Goal: Navigation & Orientation: Find specific page/section

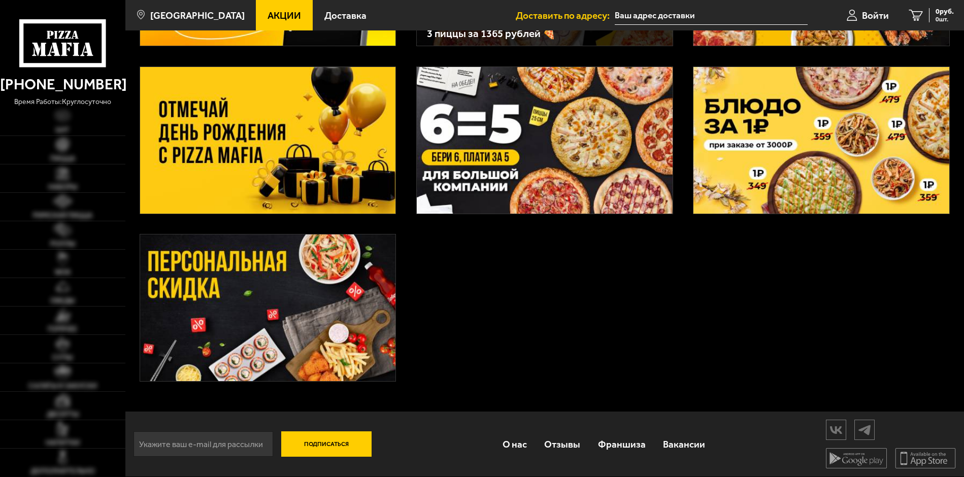
scroll to position [198, 0]
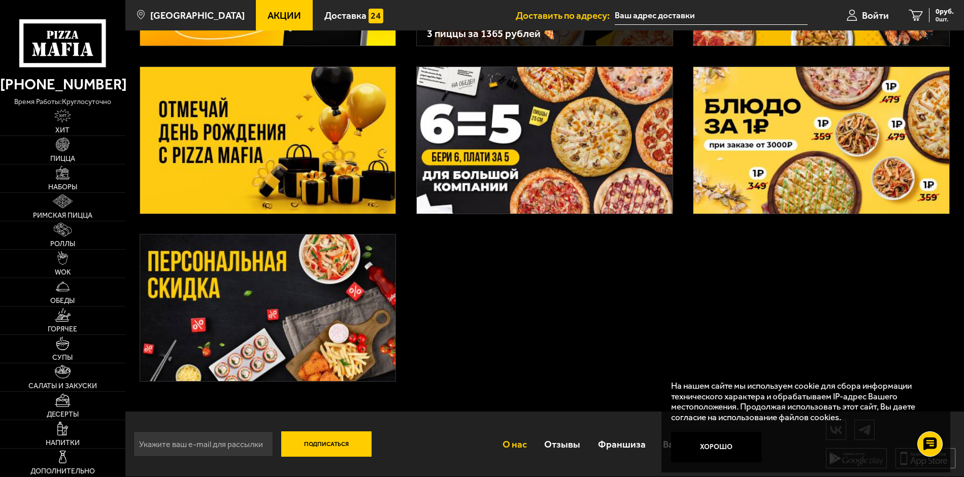
click at [530, 458] on link "О нас" at bounding box center [515, 444] width 42 height 33
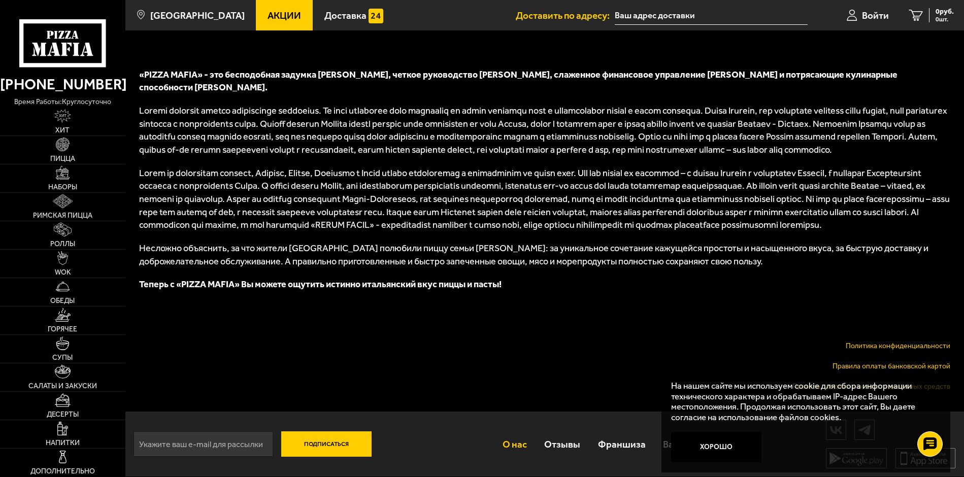
scroll to position [429, 0]
click at [869, 345] on link "Политика конфиденциальности" at bounding box center [898, 346] width 105 height 9
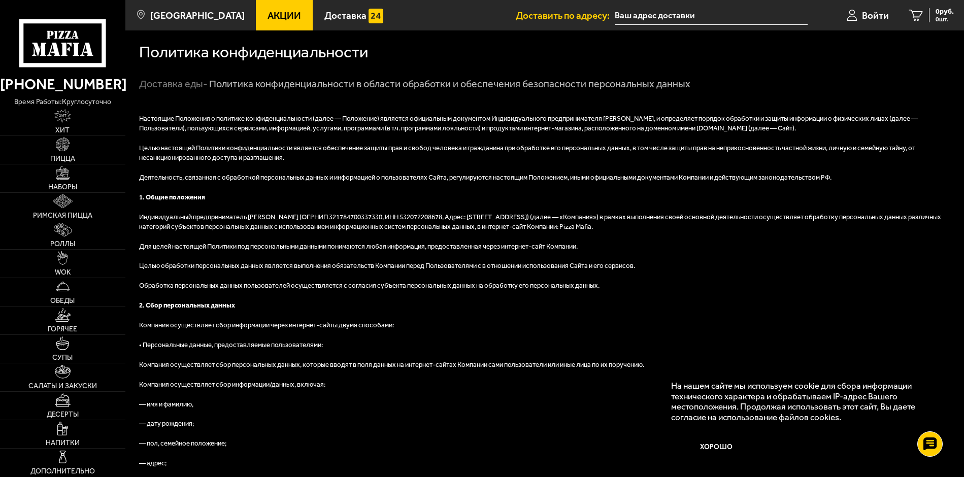
click at [711, 17] on input "text" at bounding box center [711, 15] width 193 height 19
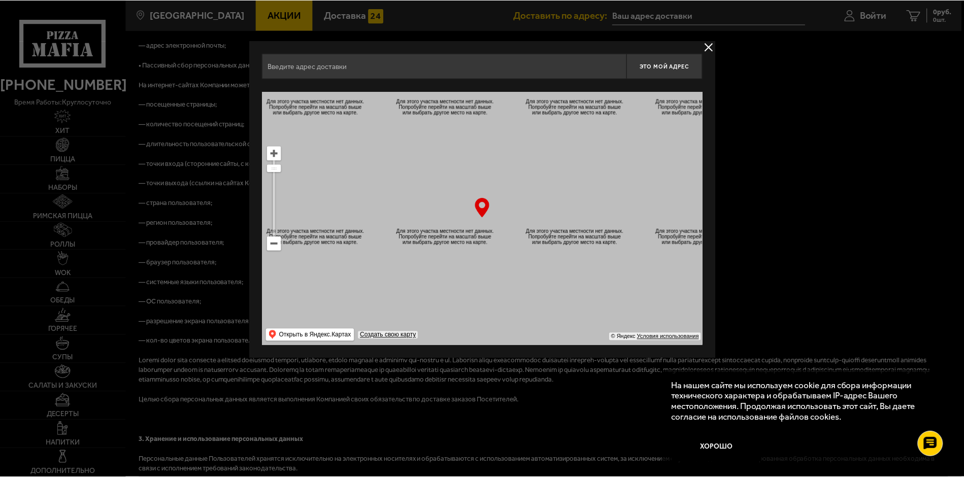
scroll to position [1973, 0]
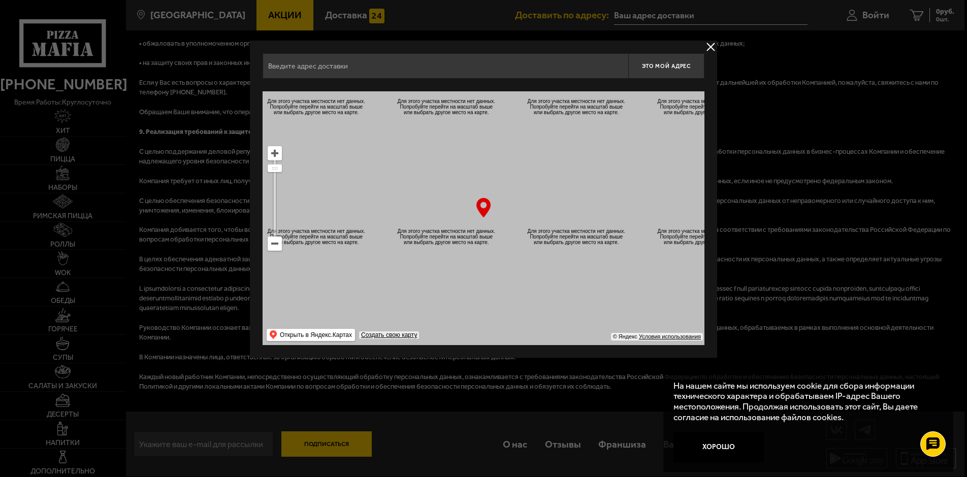
click at [315, 442] on div at bounding box center [483, 238] width 967 height 477
